Goal: Task Accomplishment & Management: Manage account settings

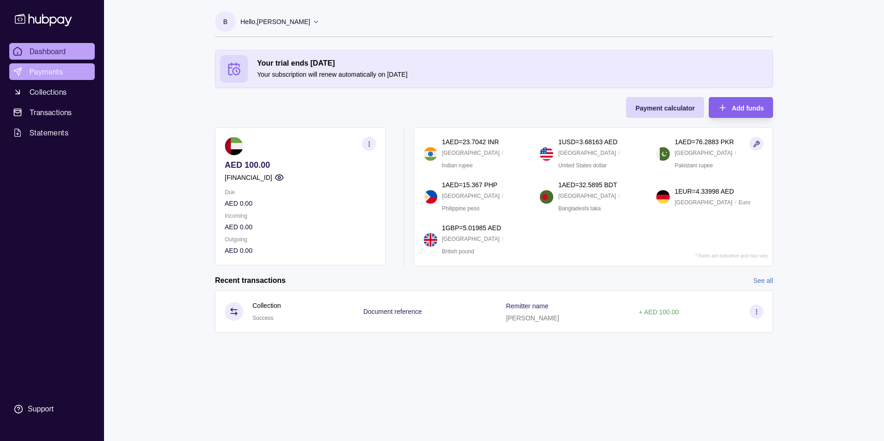
click at [42, 74] on span "Payments" at bounding box center [46, 71] width 33 height 11
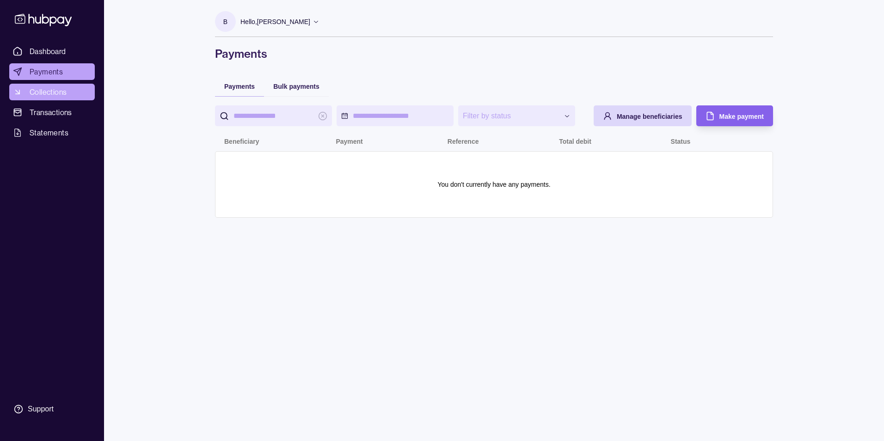
click at [53, 91] on span "Collections" at bounding box center [48, 91] width 37 height 11
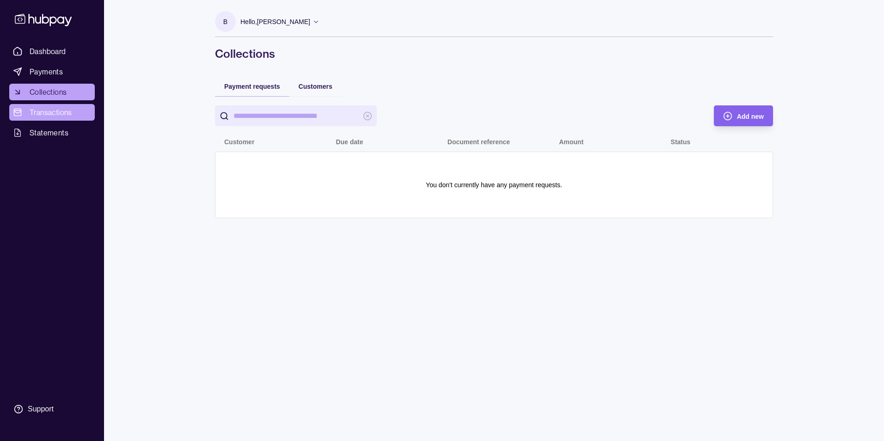
click at [41, 113] on span "Transactions" at bounding box center [51, 112] width 43 height 11
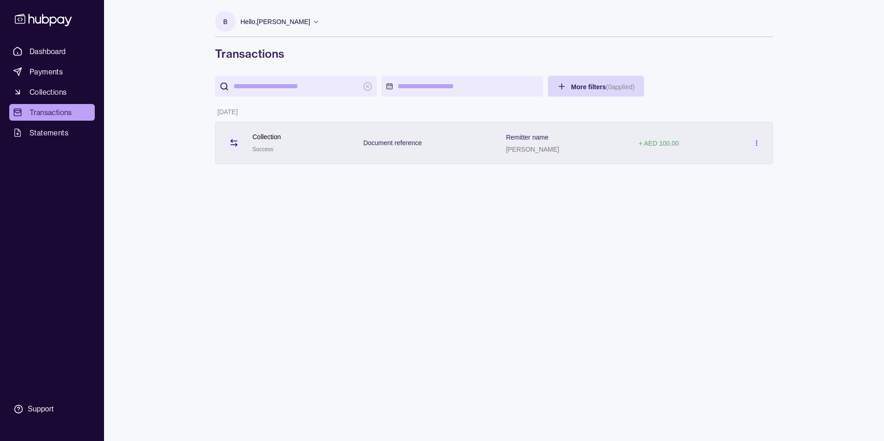
click at [758, 144] on icon at bounding box center [756, 143] width 7 height 7
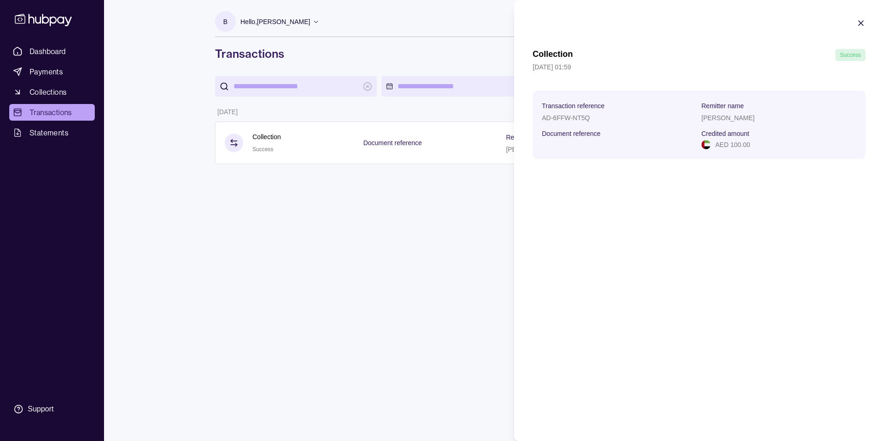
click at [324, 210] on html "Dashboard Payments Collections Transactions Statements Support B Hello, [PERSON…" at bounding box center [442, 220] width 884 height 441
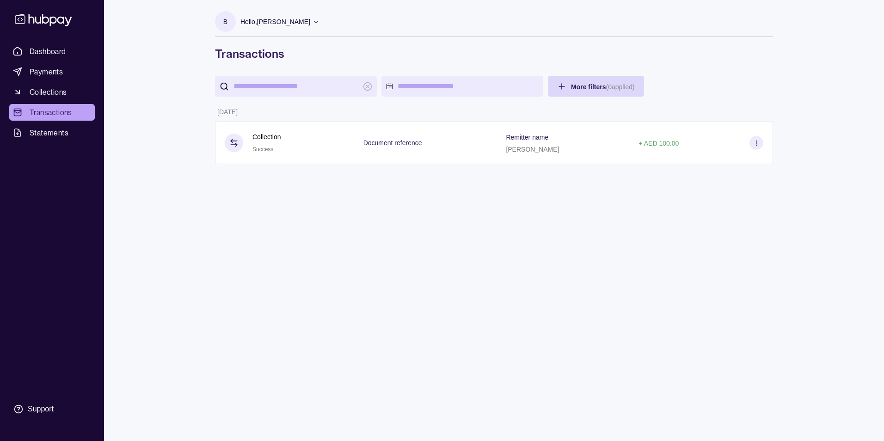
click at [23, 21] on icon at bounding box center [43, 19] width 61 height 17
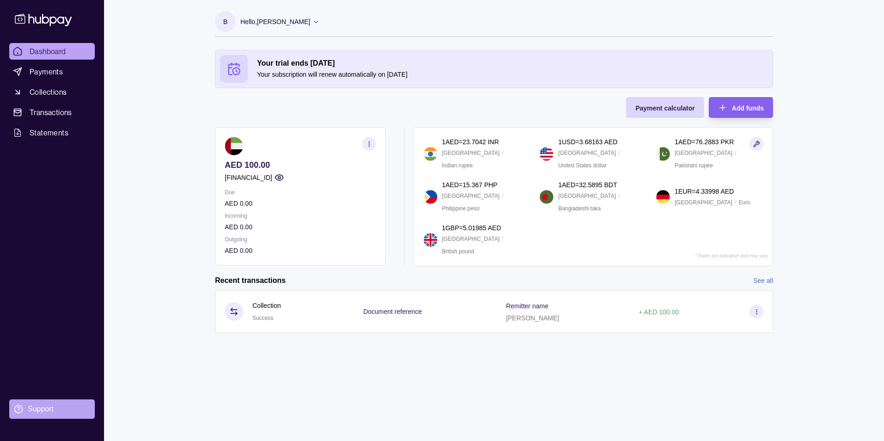
drag, startPoint x: 36, startPoint y: 407, endPoint x: 40, endPoint y: 407, distance: 4.6
click at [40, 407] on div "Support" at bounding box center [41, 409] width 26 height 10
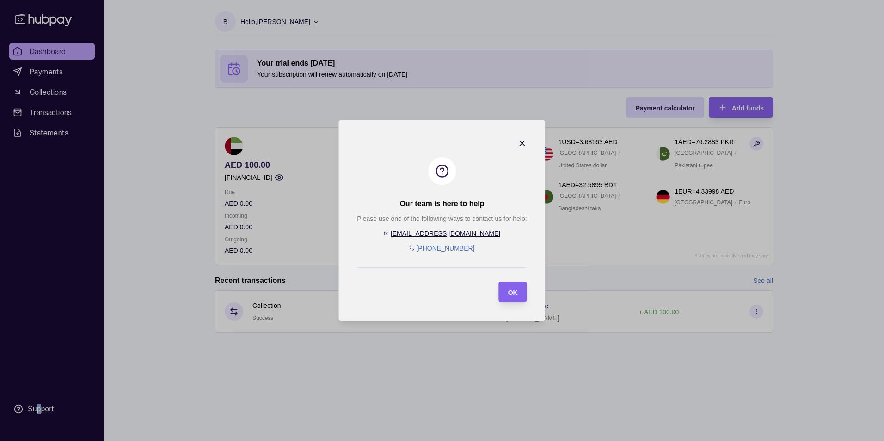
click at [523, 143] on icon "button" at bounding box center [522, 143] width 9 height 9
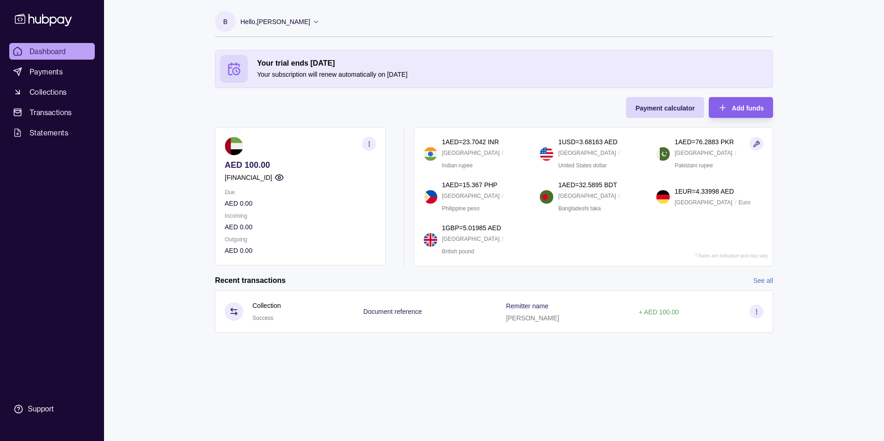
click at [225, 24] on p "B" at bounding box center [225, 22] width 4 height 10
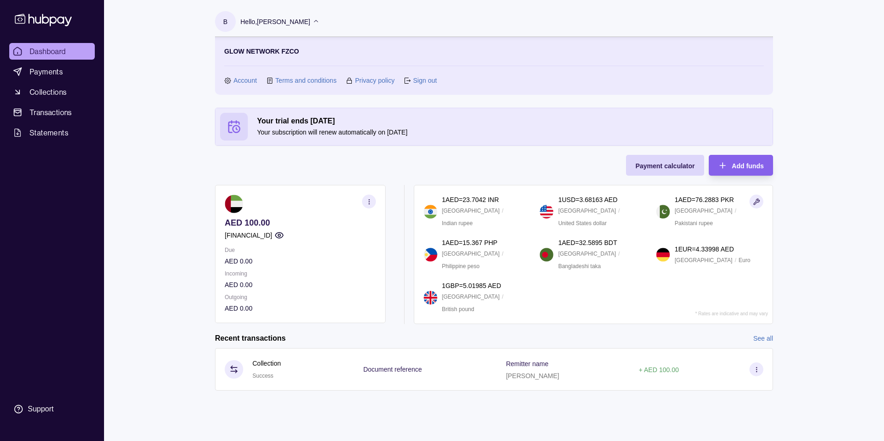
click at [245, 81] on link "Account" at bounding box center [246, 80] width 24 height 10
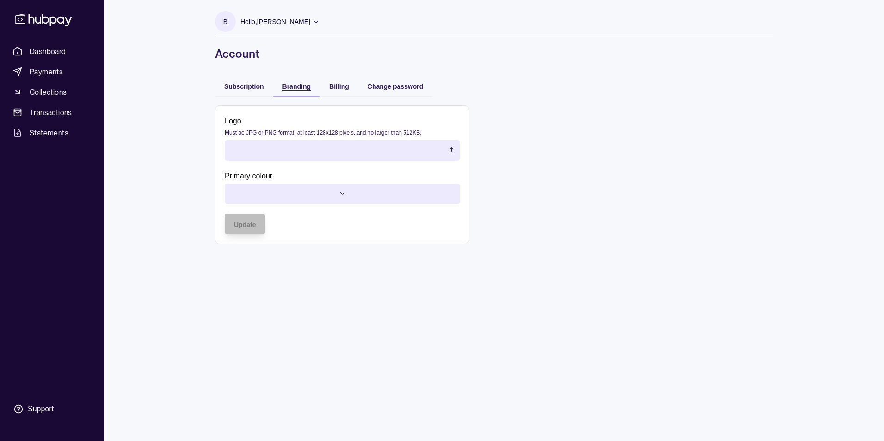
click at [296, 85] on span "Branding" at bounding box center [297, 86] width 28 height 7
click at [345, 88] on span "Billing" at bounding box center [339, 86] width 20 height 7
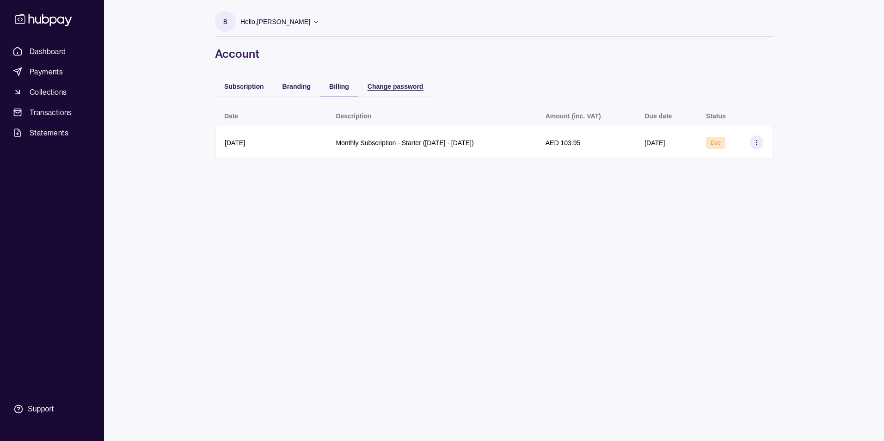
click at [389, 88] on span "Change password" at bounding box center [396, 86] width 56 height 7
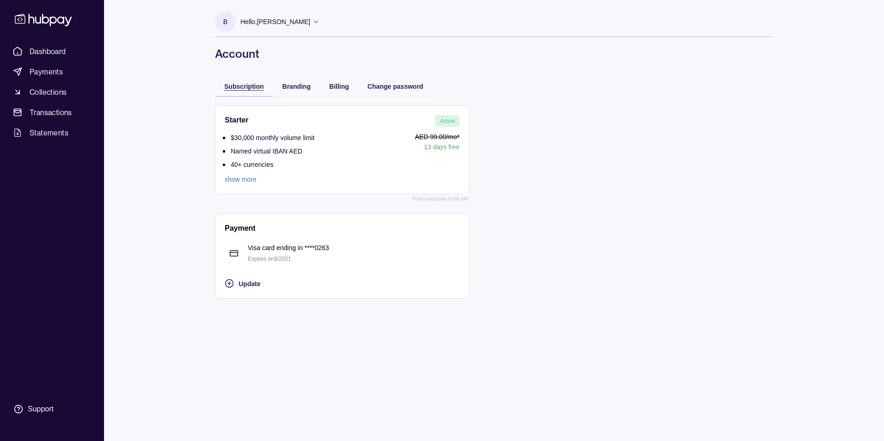
click at [237, 83] on div "Subscription" at bounding box center [244, 85] width 40 height 11
click at [249, 180] on link "show more" at bounding box center [270, 179] width 90 height 10
